Goal: Find contact information: Find contact information

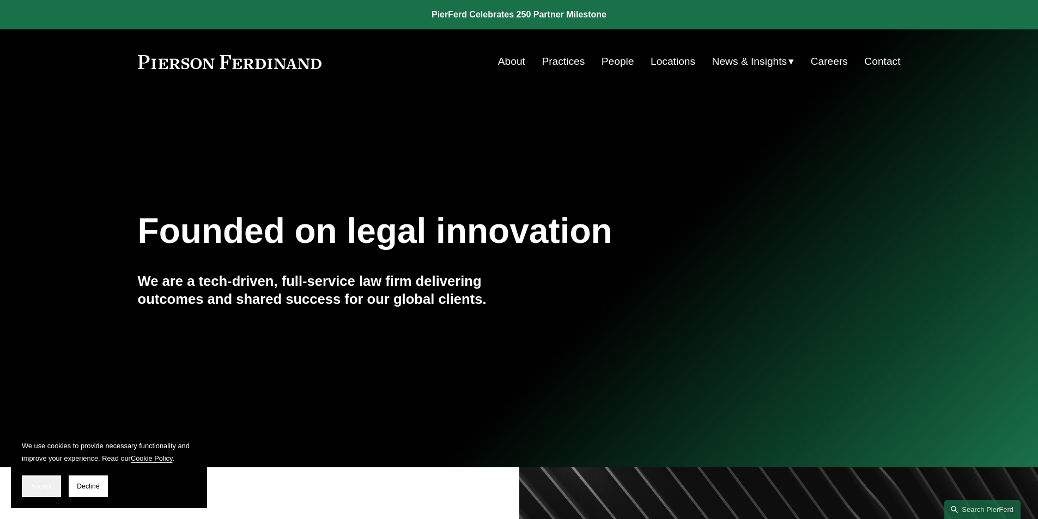
click at [45, 484] on span "Accept" at bounding box center [41, 487] width 21 height 8
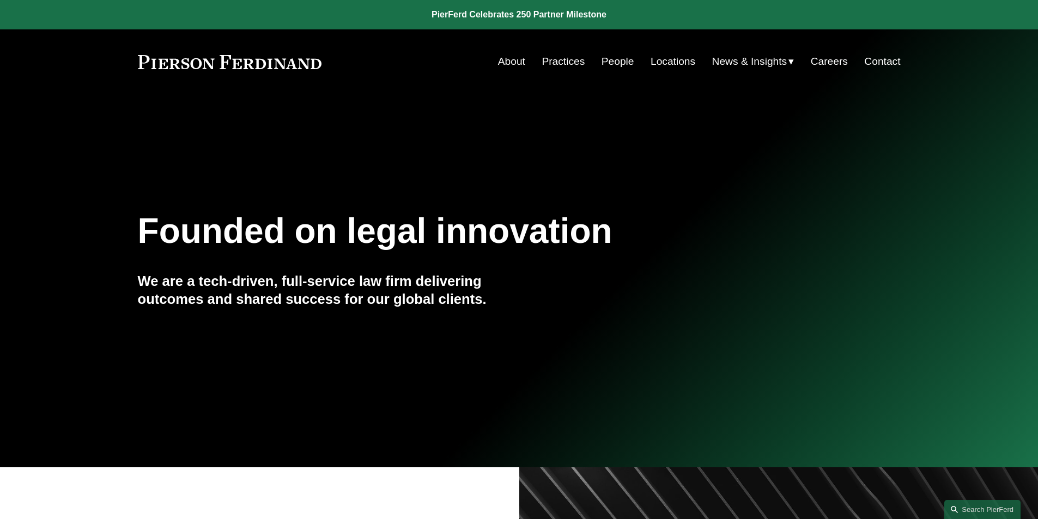
click at [614, 62] on link "People" at bounding box center [618, 61] width 33 height 21
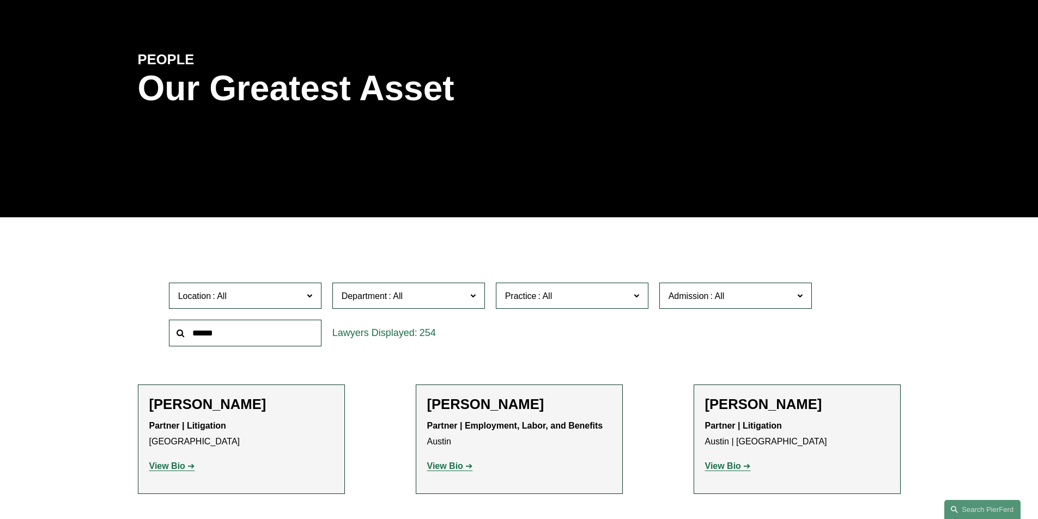
scroll to position [273, 0]
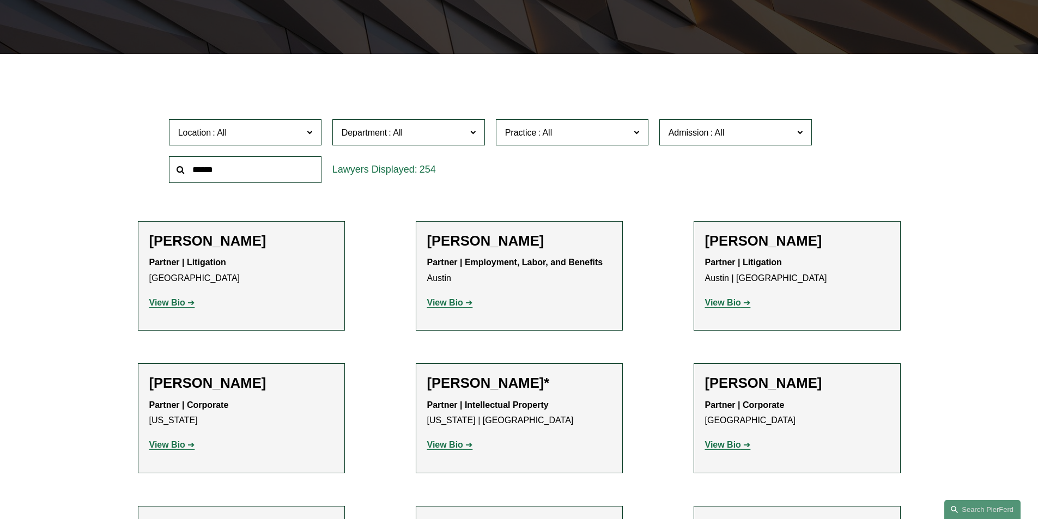
click at [227, 170] on input "text" at bounding box center [245, 169] width 153 height 27
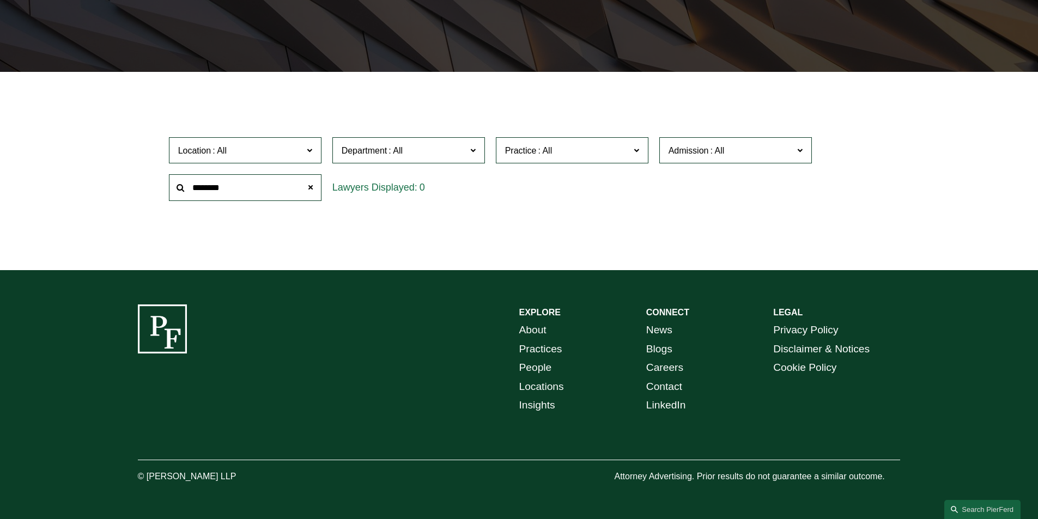
scroll to position [256, 0]
drag, startPoint x: 232, startPoint y: 190, endPoint x: 131, endPoint y: 183, distance: 100.6
click at [135, 181] on ul "Filter Location All [GEOGRAPHIC_DATA] [GEOGRAPHIC_DATA] [GEOGRAPHIC_DATA] [GEOG…" at bounding box center [518, 169] width 825 height 140
type input "*****"
